Goal: Information Seeking & Learning: Learn about a topic

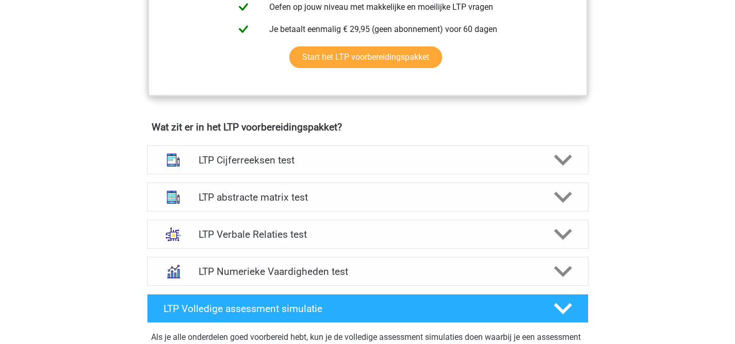
scroll to position [585, 0]
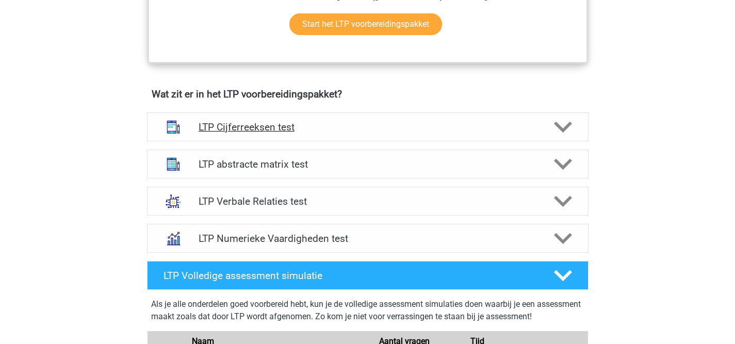
click at [344, 136] on div "LTP Cijferreeksen test" at bounding box center [367, 126] width 441 height 29
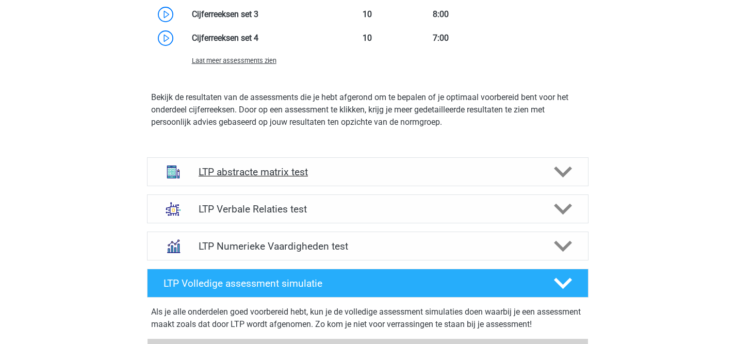
click at [255, 175] on h4 "LTP abstracte matrix test" at bounding box center [367, 172] width 338 height 12
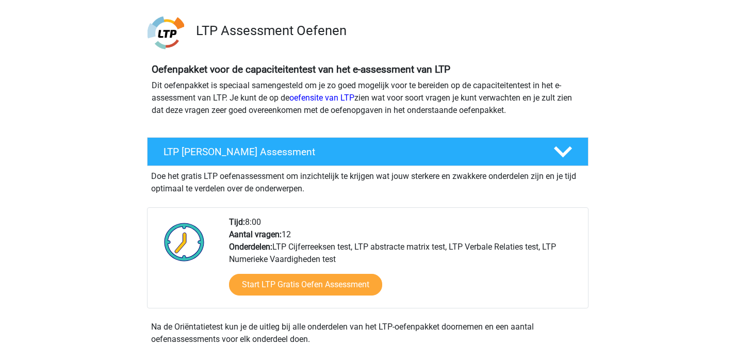
scroll to position [0, 0]
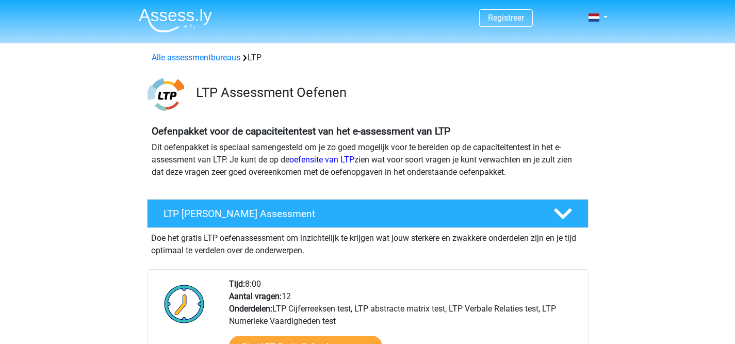
click at [171, 93] on img at bounding box center [165, 94] width 37 height 37
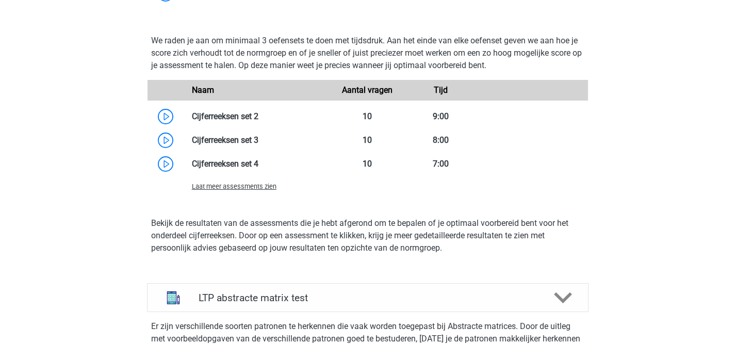
scroll to position [1032, 0]
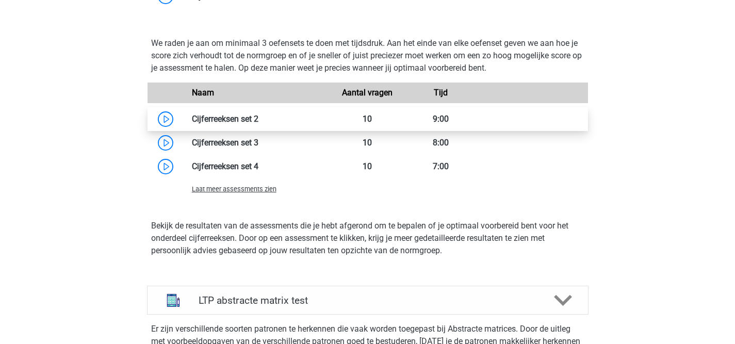
click at [258, 119] on link at bounding box center [258, 119] width 0 height 10
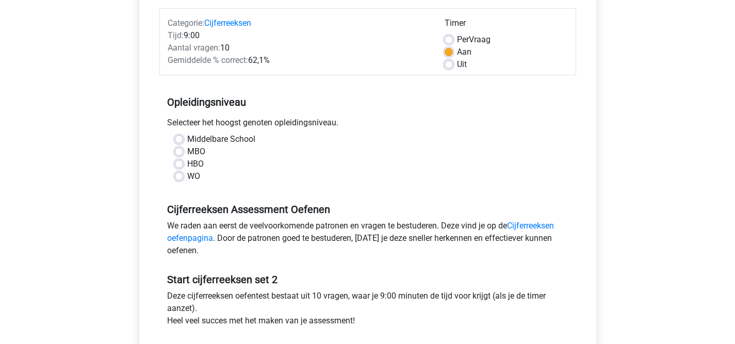
scroll to position [141, 0]
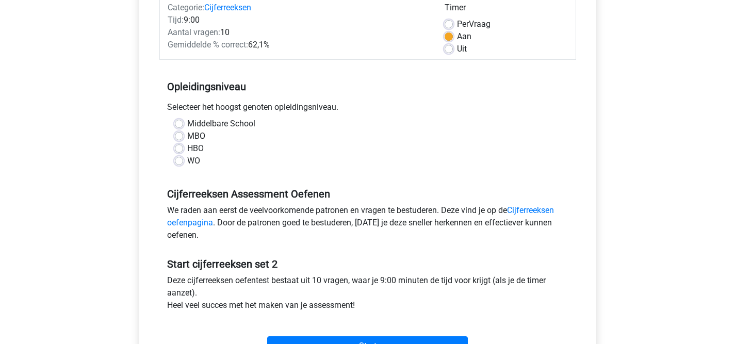
click at [184, 160] on div "WO" at bounding box center [368, 161] width 386 height 12
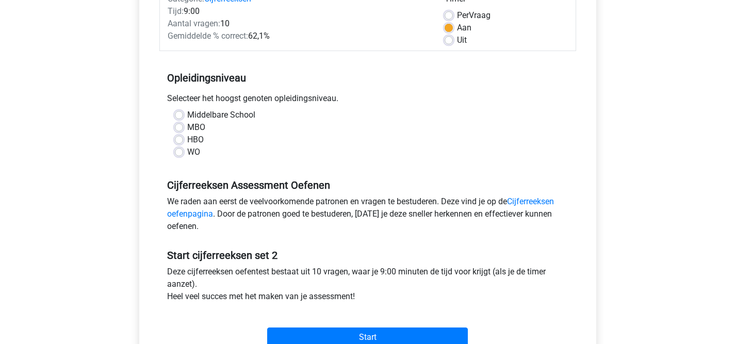
click at [187, 151] on label "WO" at bounding box center [193, 152] width 13 height 12
click at [177, 151] on input "WO" at bounding box center [179, 151] width 8 height 10
radio input "true"
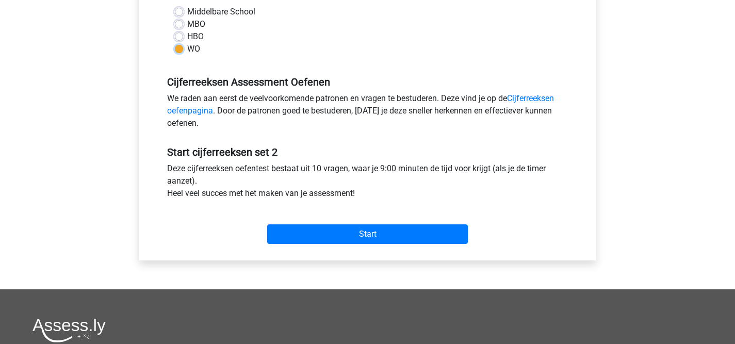
scroll to position [269, 0]
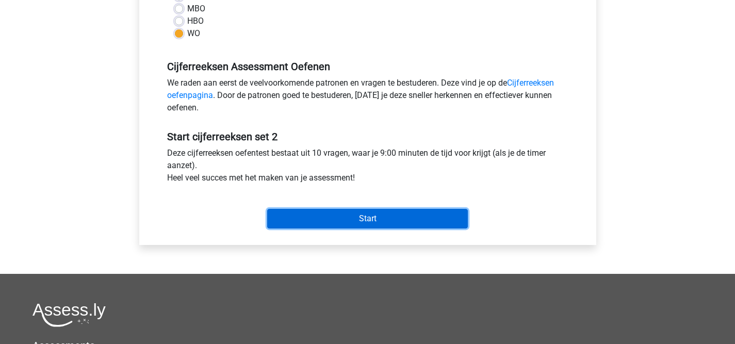
click at [365, 220] on input "Start" at bounding box center [367, 219] width 201 height 20
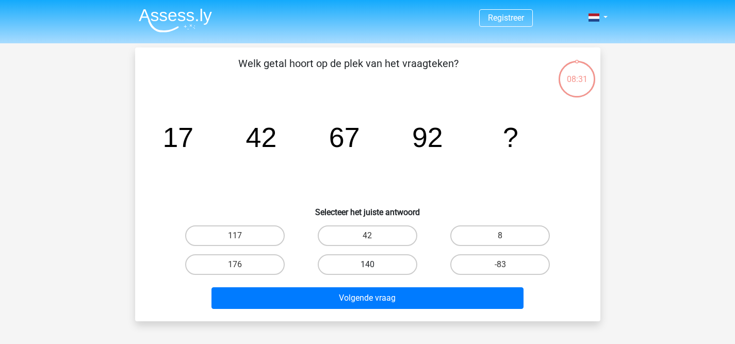
click at [341, 261] on label "140" at bounding box center [367, 264] width 99 height 21
click at [367, 264] on input "140" at bounding box center [370, 267] width 7 height 7
radio input "true"
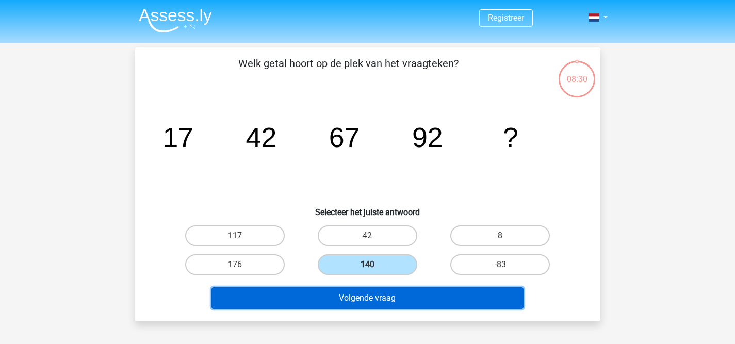
click at [334, 294] on button "Volgende vraag" at bounding box center [367, 298] width 312 height 22
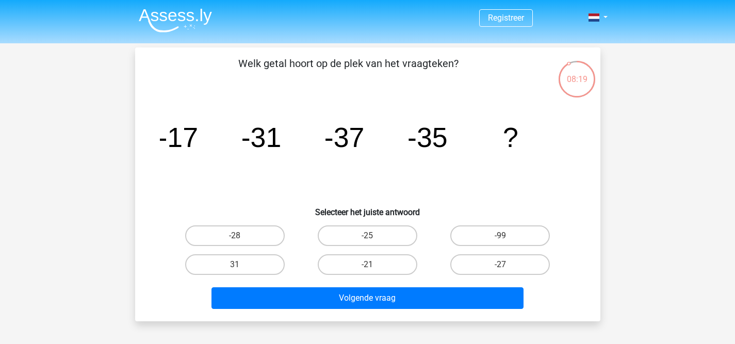
click at [180, 12] on img at bounding box center [175, 20] width 73 height 24
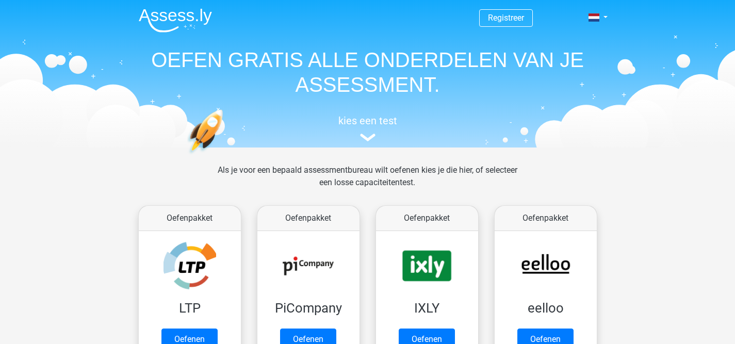
click at [64, 56] on header "Registreer Nederlands English" at bounding box center [367, 73] width 735 height 147
